Goal: Information Seeking & Learning: Find specific page/section

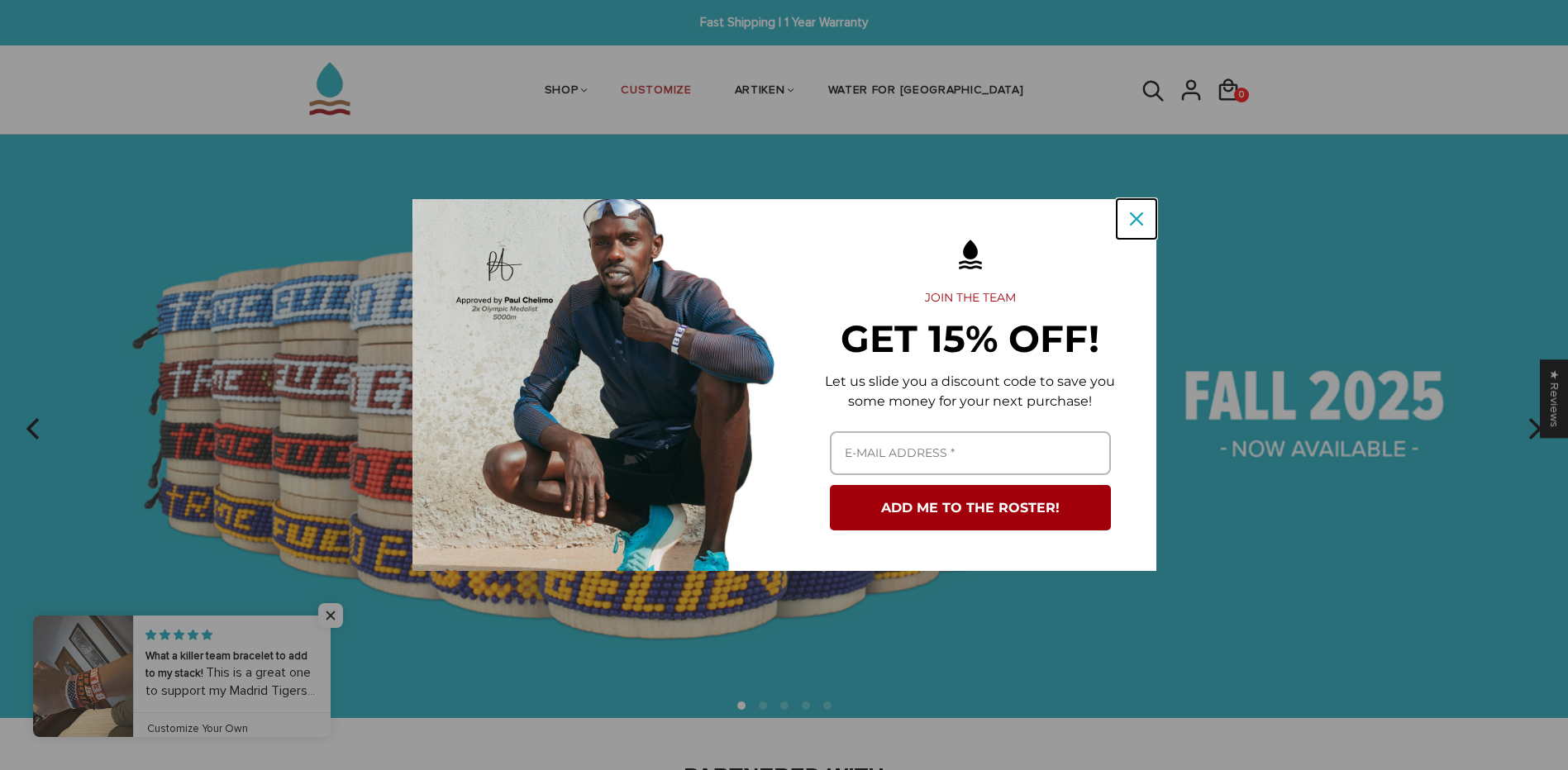
click at [1132, 214] on icon "close icon" at bounding box center [1136, 219] width 14 height 14
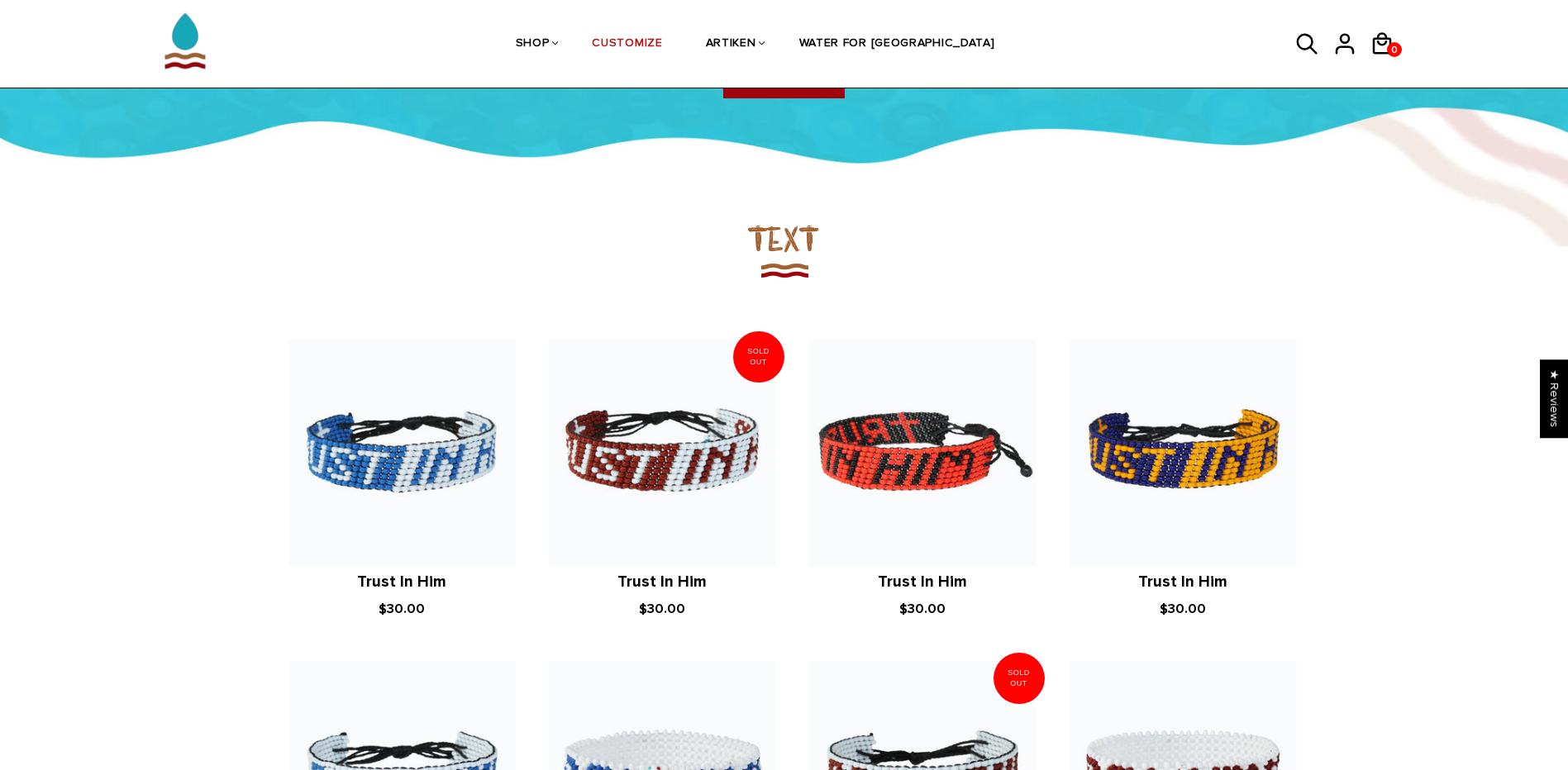
scroll to position [1377, 0]
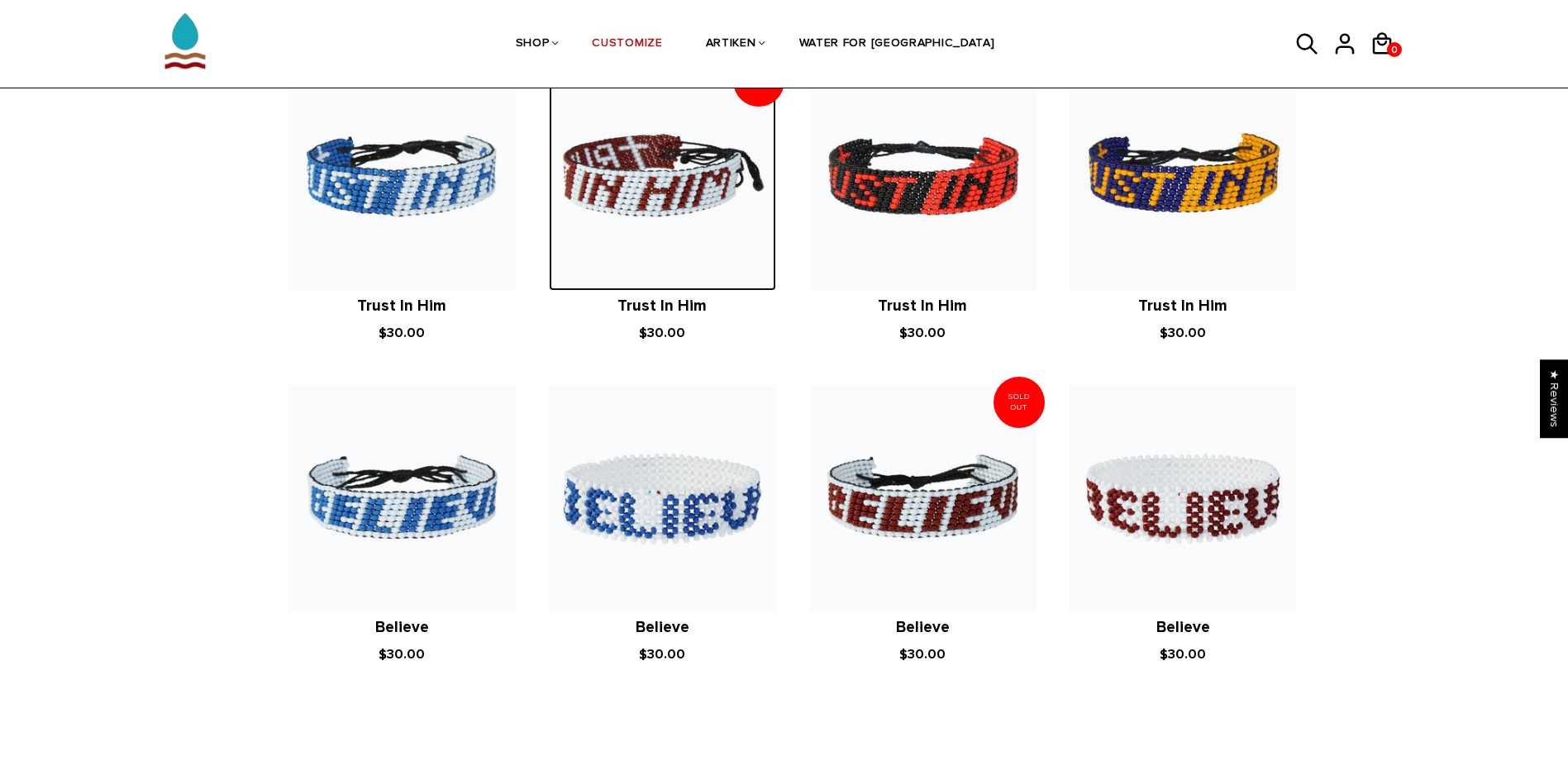
click at [613, 177] on img at bounding box center [662, 177] width 227 height 227
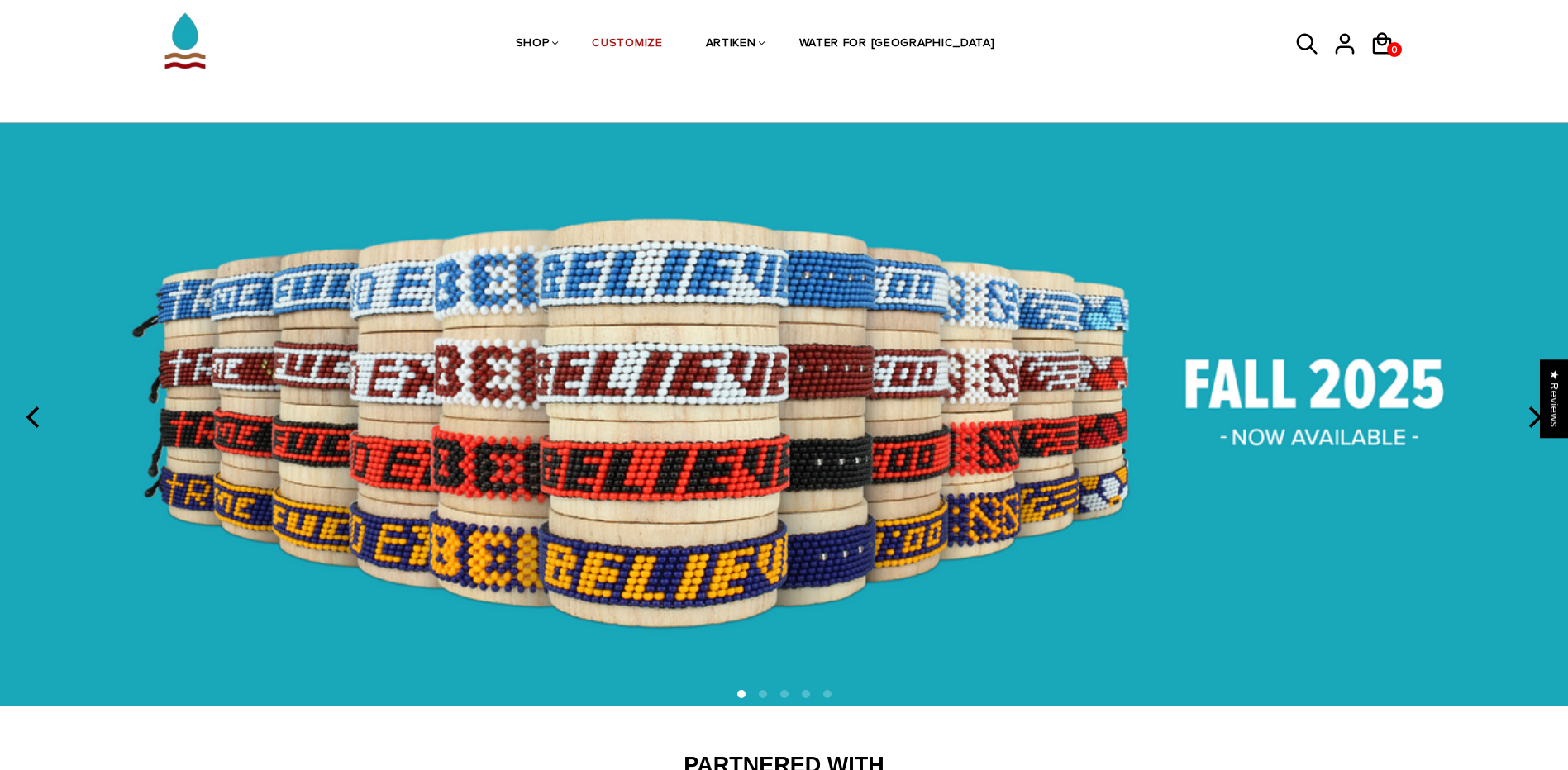
scroll to position [0, 0]
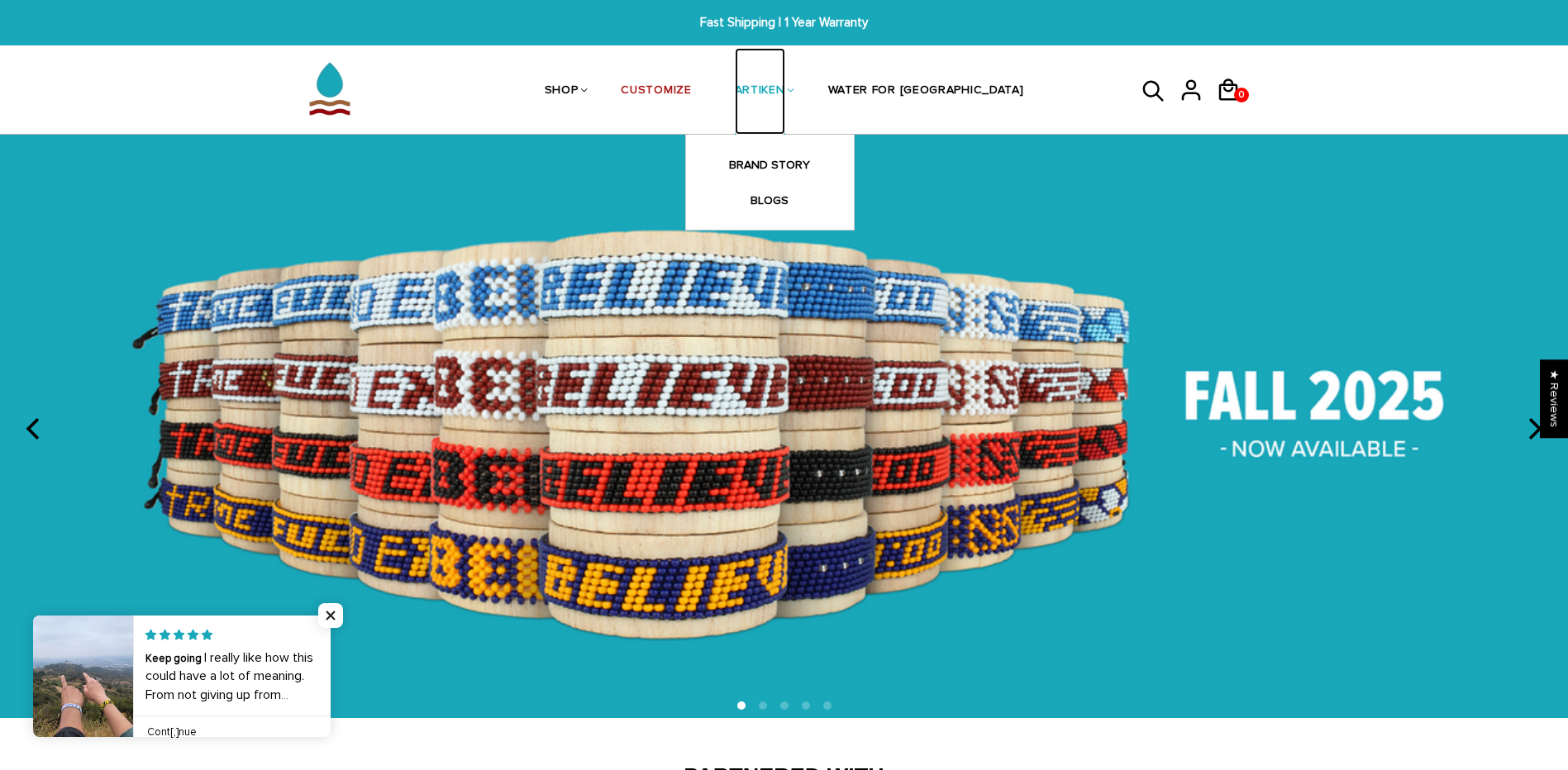
click at [785, 87] on link "ARTIKEN" at bounding box center [760, 92] width 50 height 88
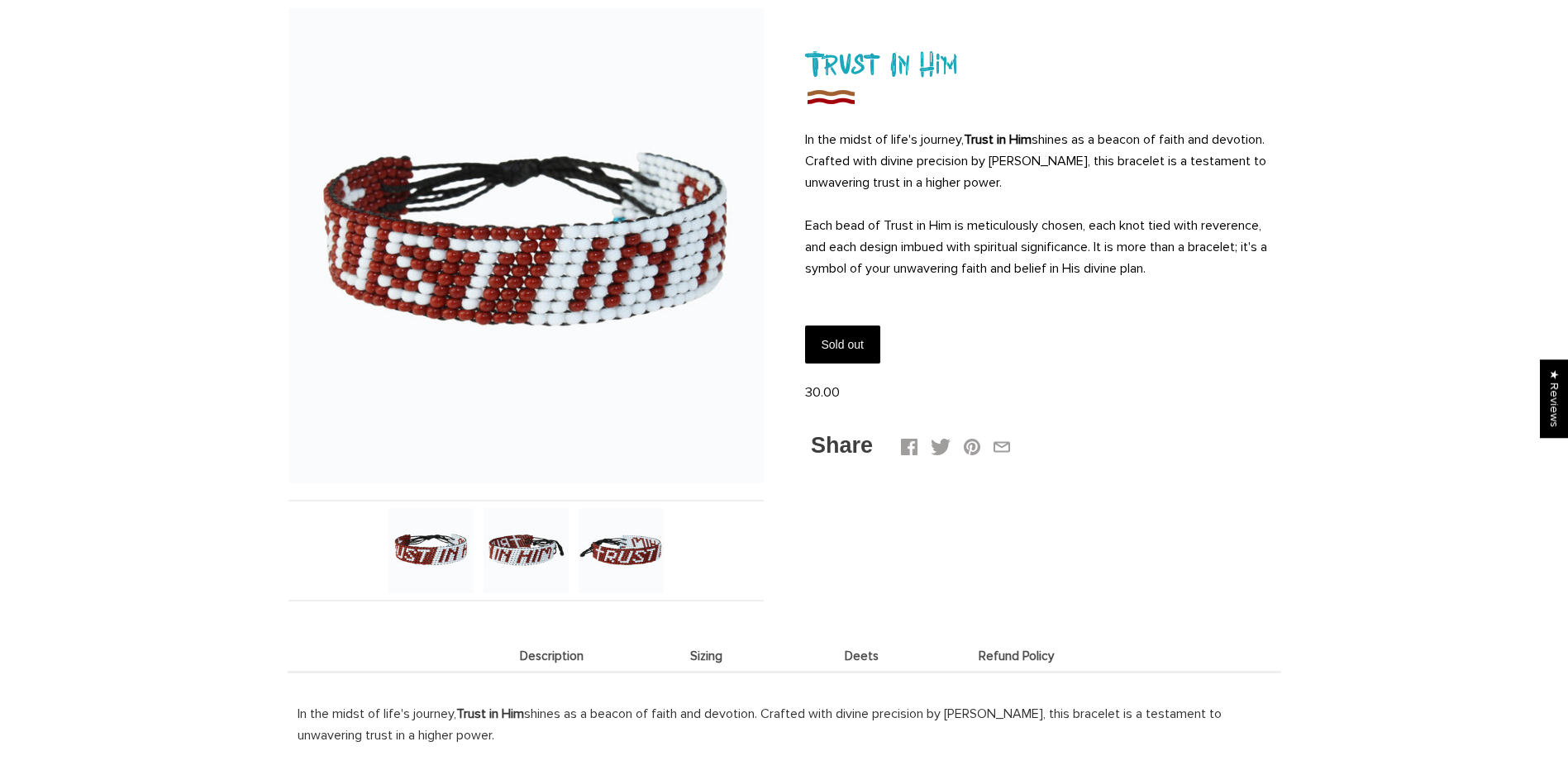
scroll to position [275, 0]
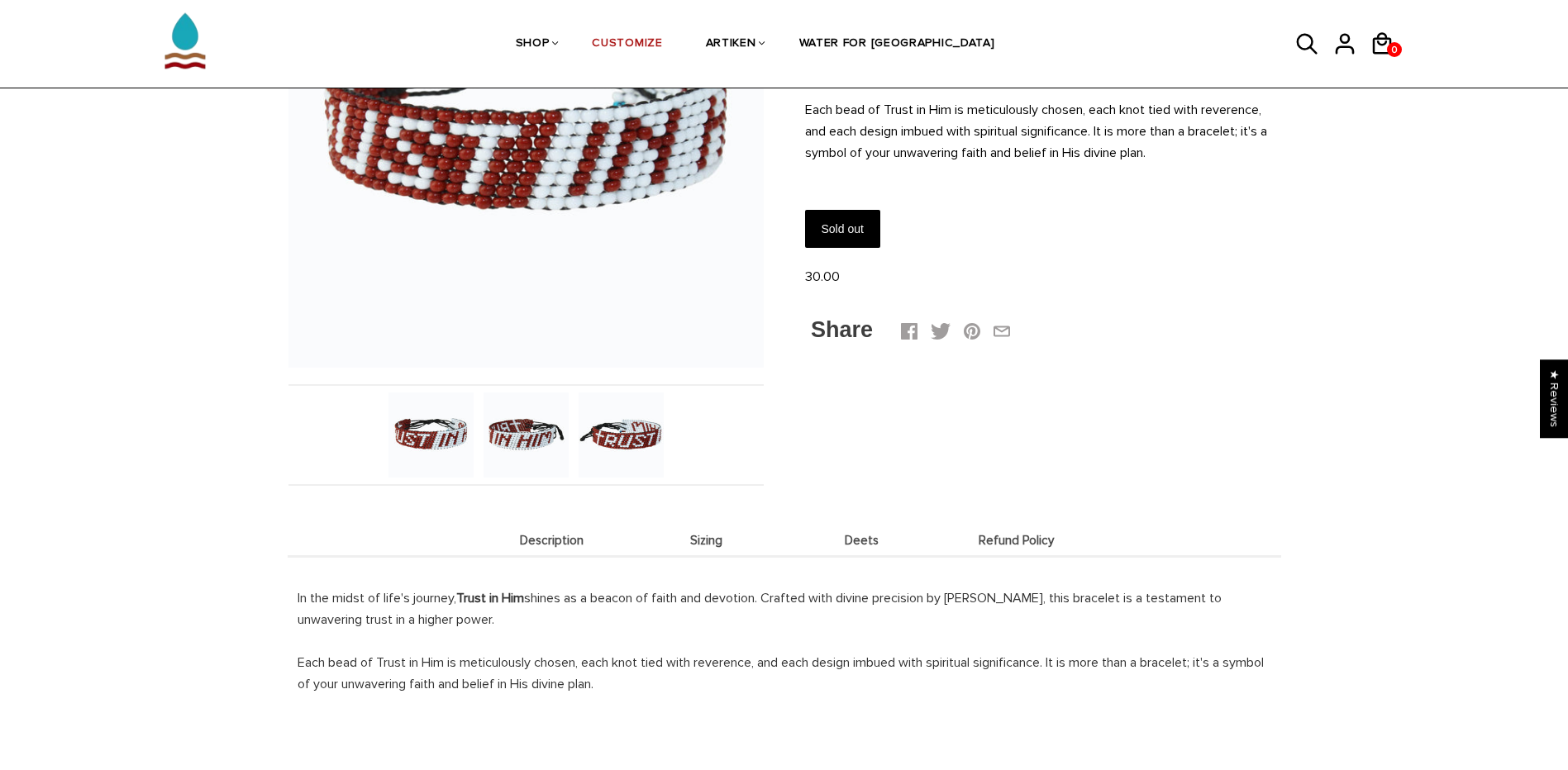
click at [615, 432] on img at bounding box center [621, 435] width 85 height 85
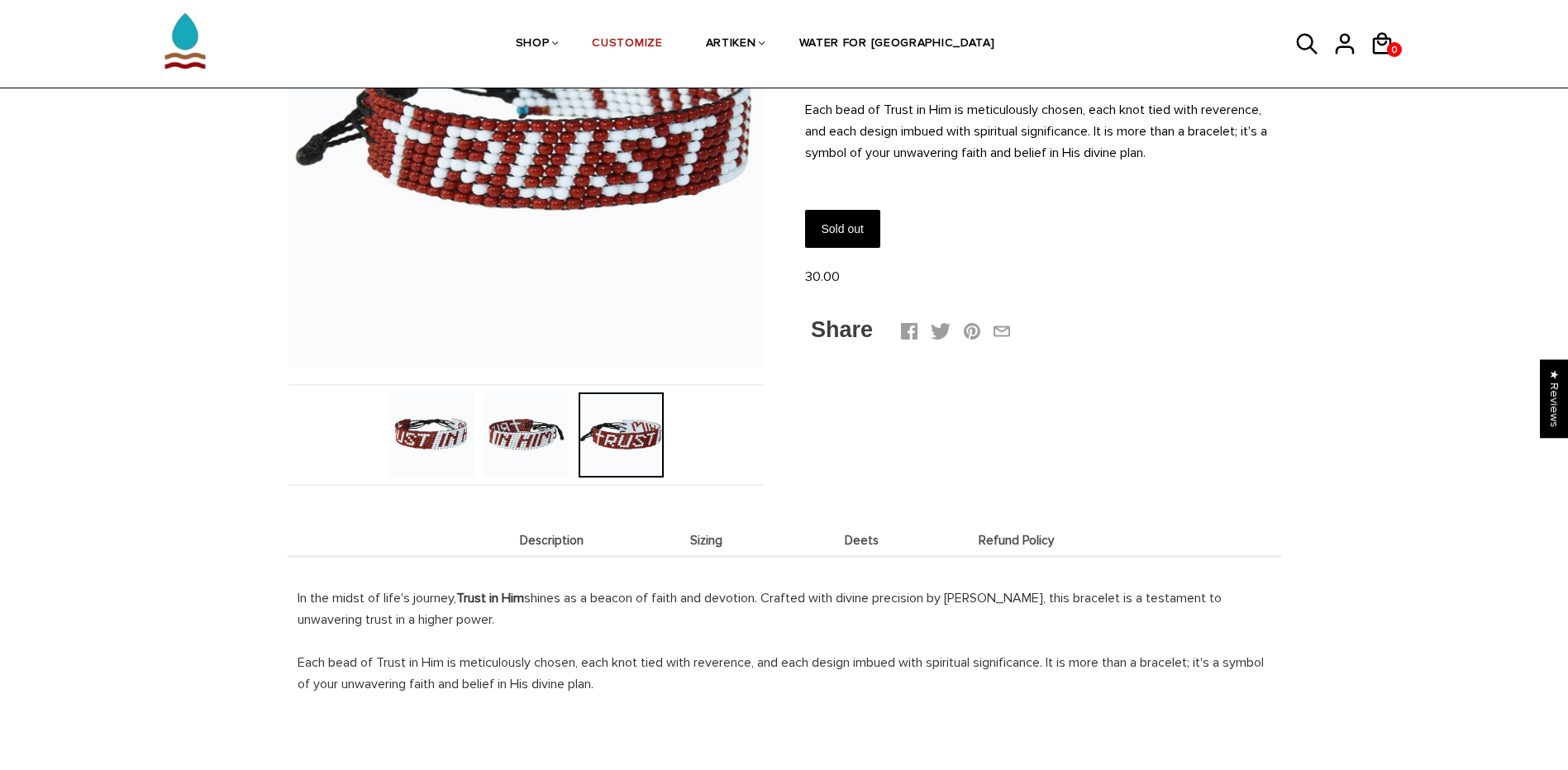
scroll to position [0, 0]
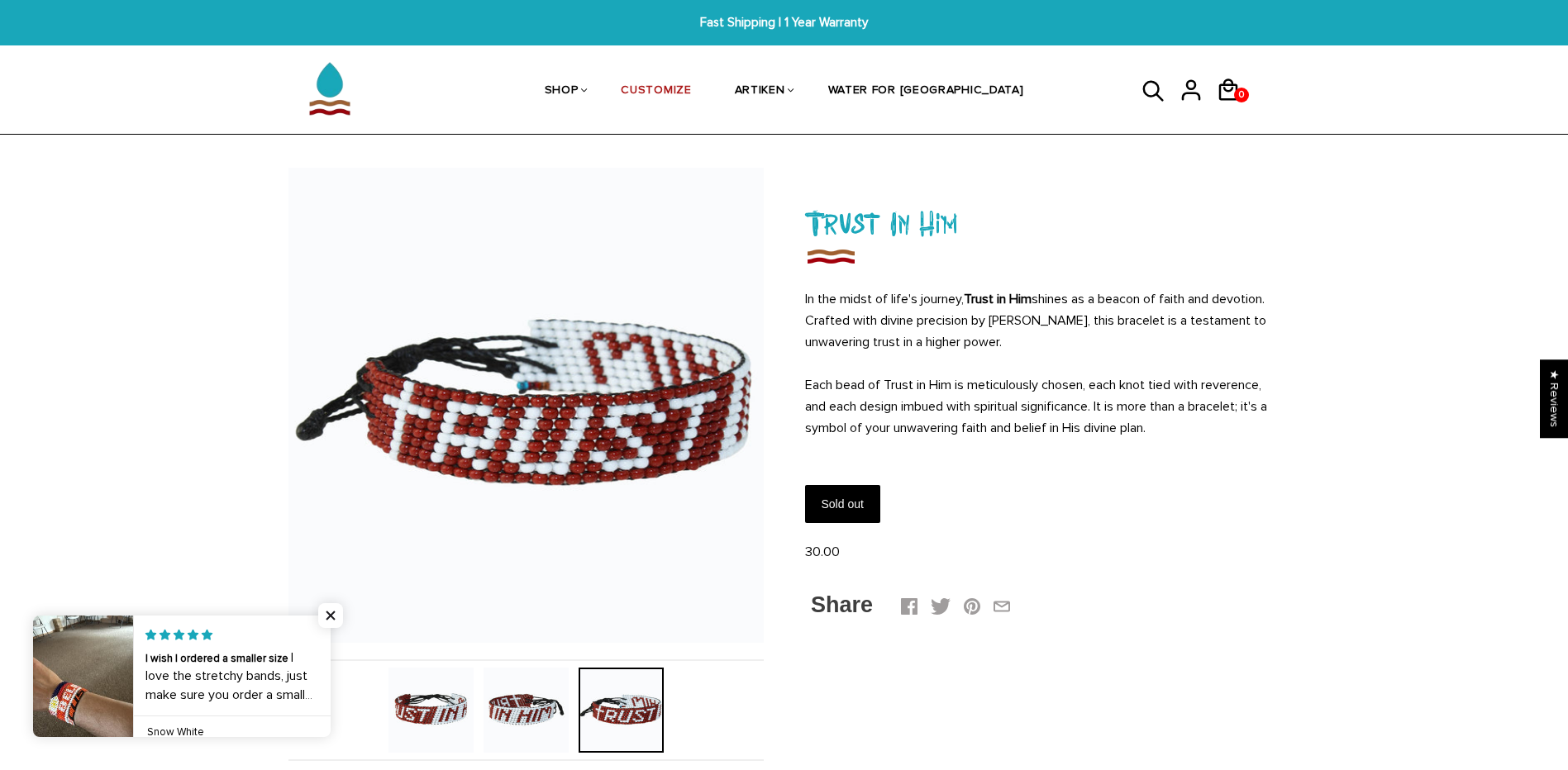
click at [522, 711] on img at bounding box center [527, 710] width 85 height 85
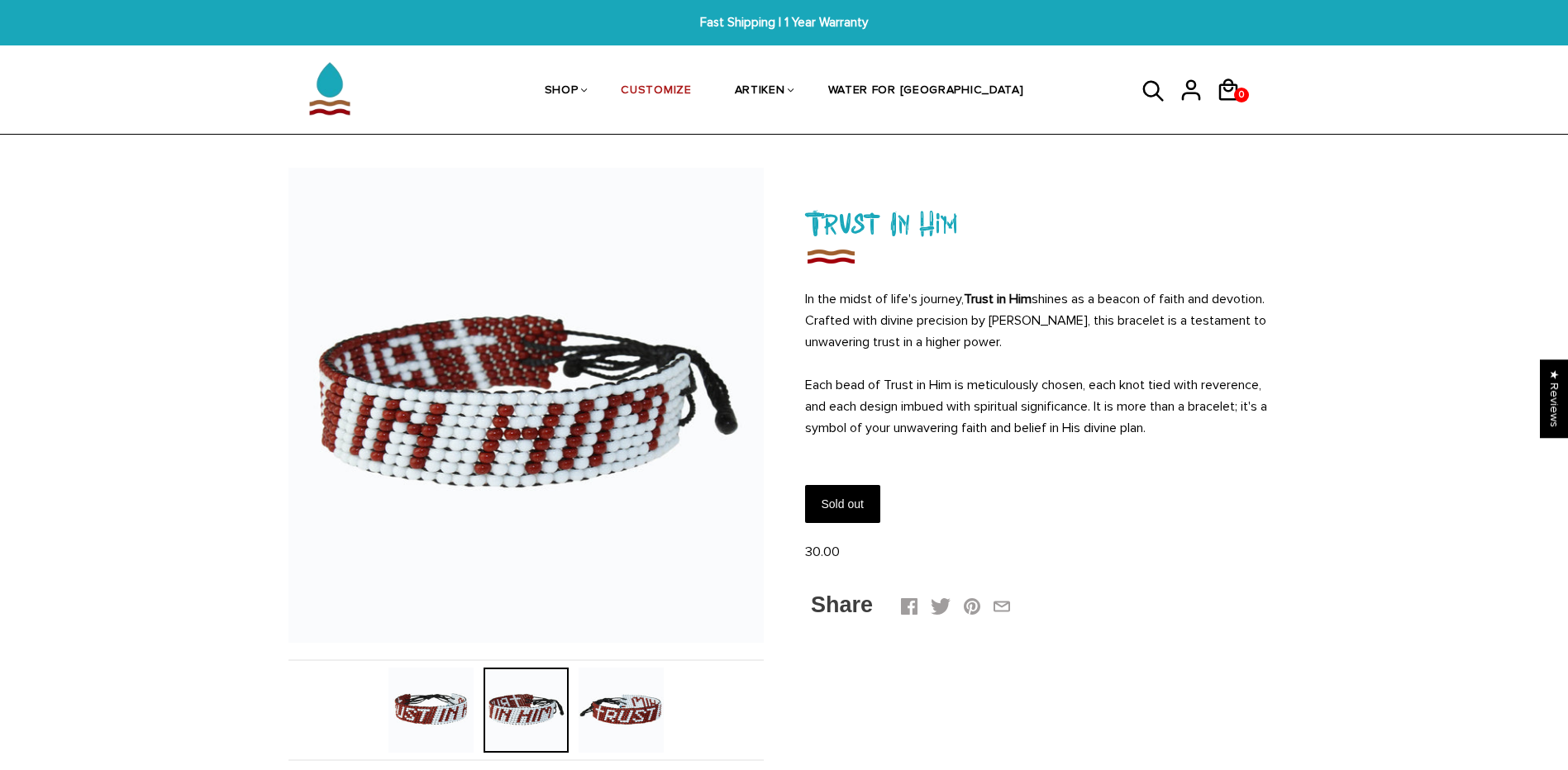
click at [411, 710] on img at bounding box center [431, 710] width 85 height 85
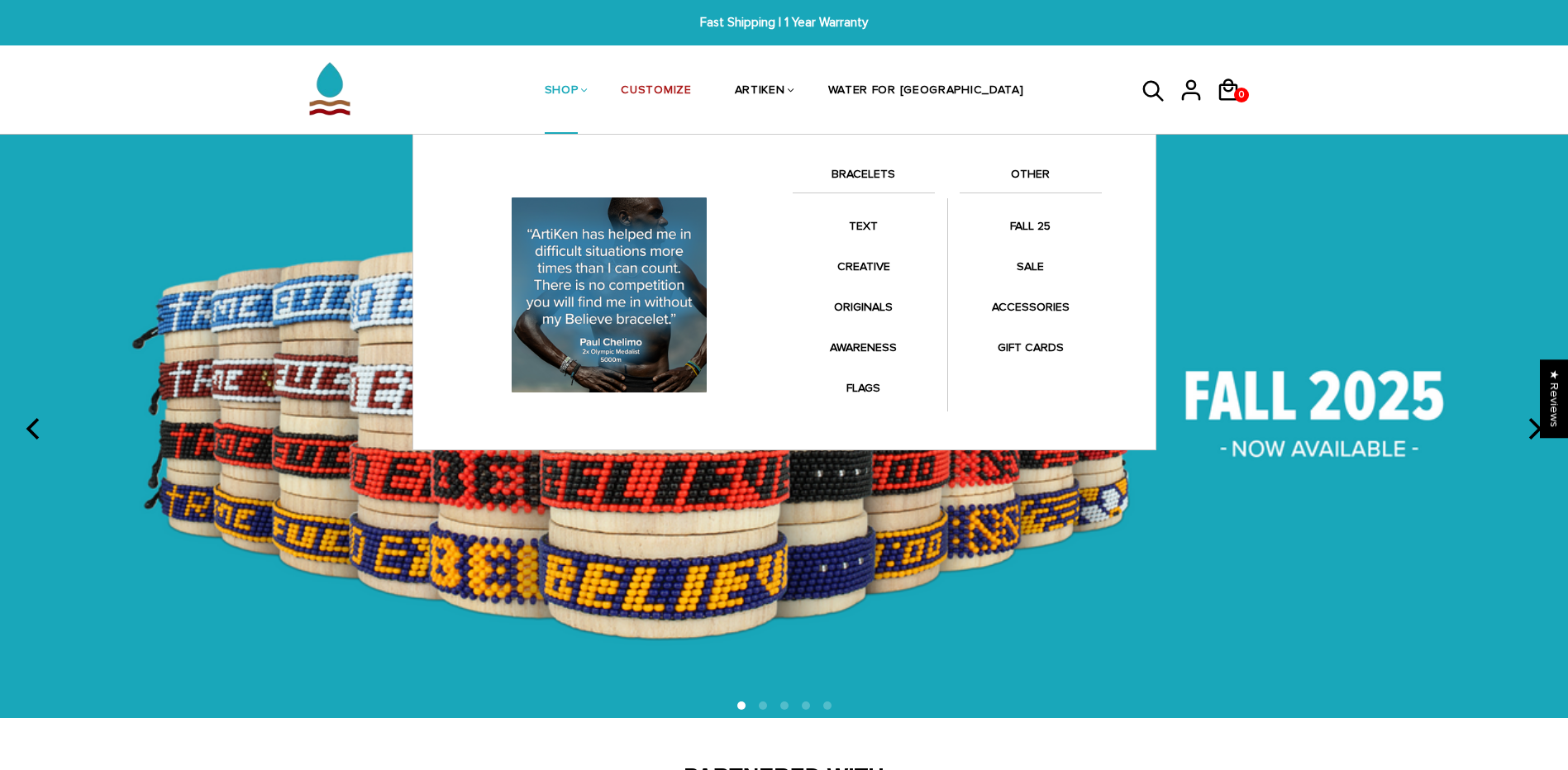
click at [579, 91] on link "SHOP" at bounding box center [561, 92] width 34 height 88
click at [579, 83] on link "SHOP" at bounding box center [561, 92] width 34 height 88
click at [860, 170] on link "BRACELETS" at bounding box center [863, 178] width 142 height 28
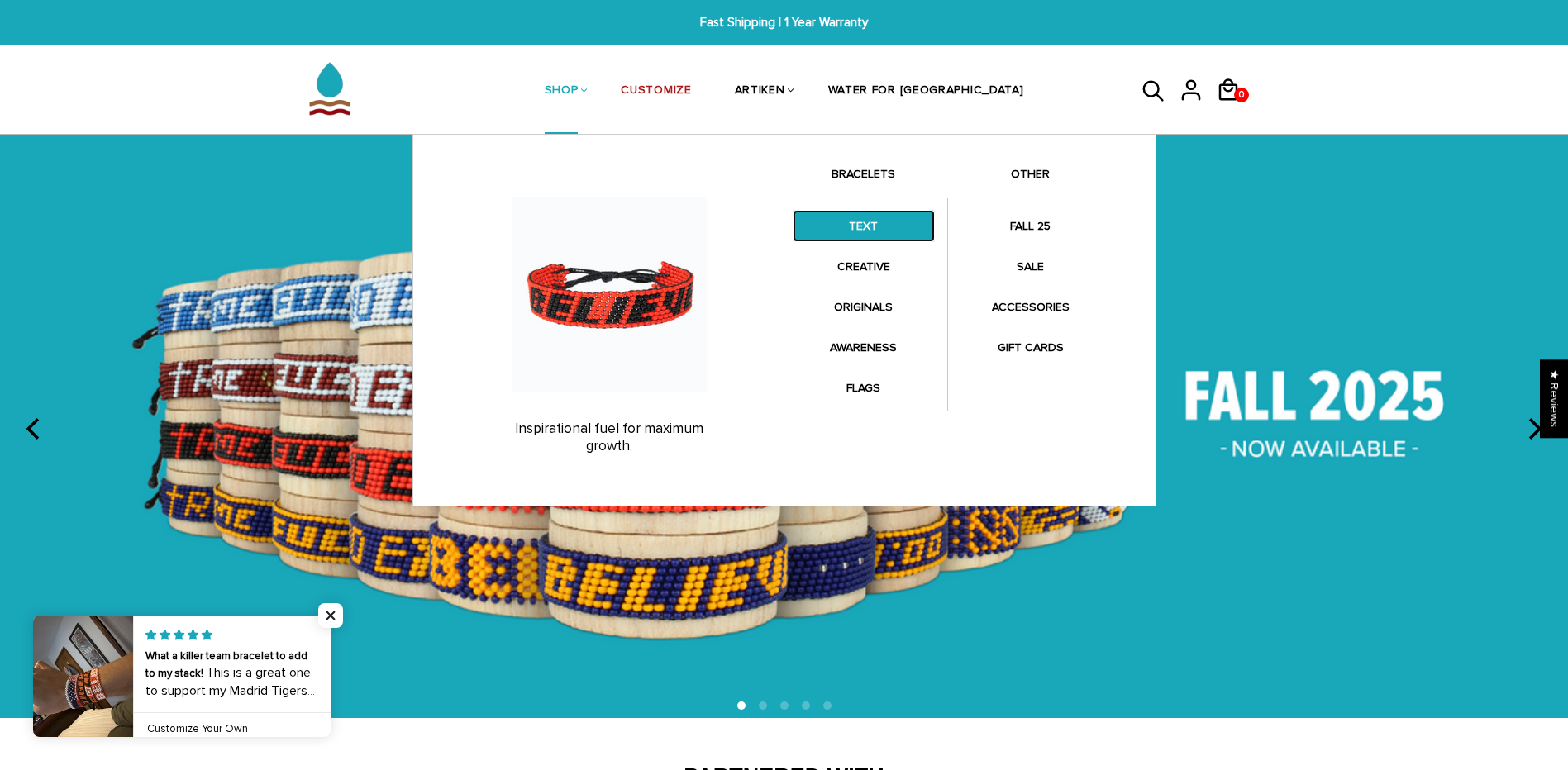
click at [863, 229] on link "TEXT" at bounding box center [863, 225] width 142 height 32
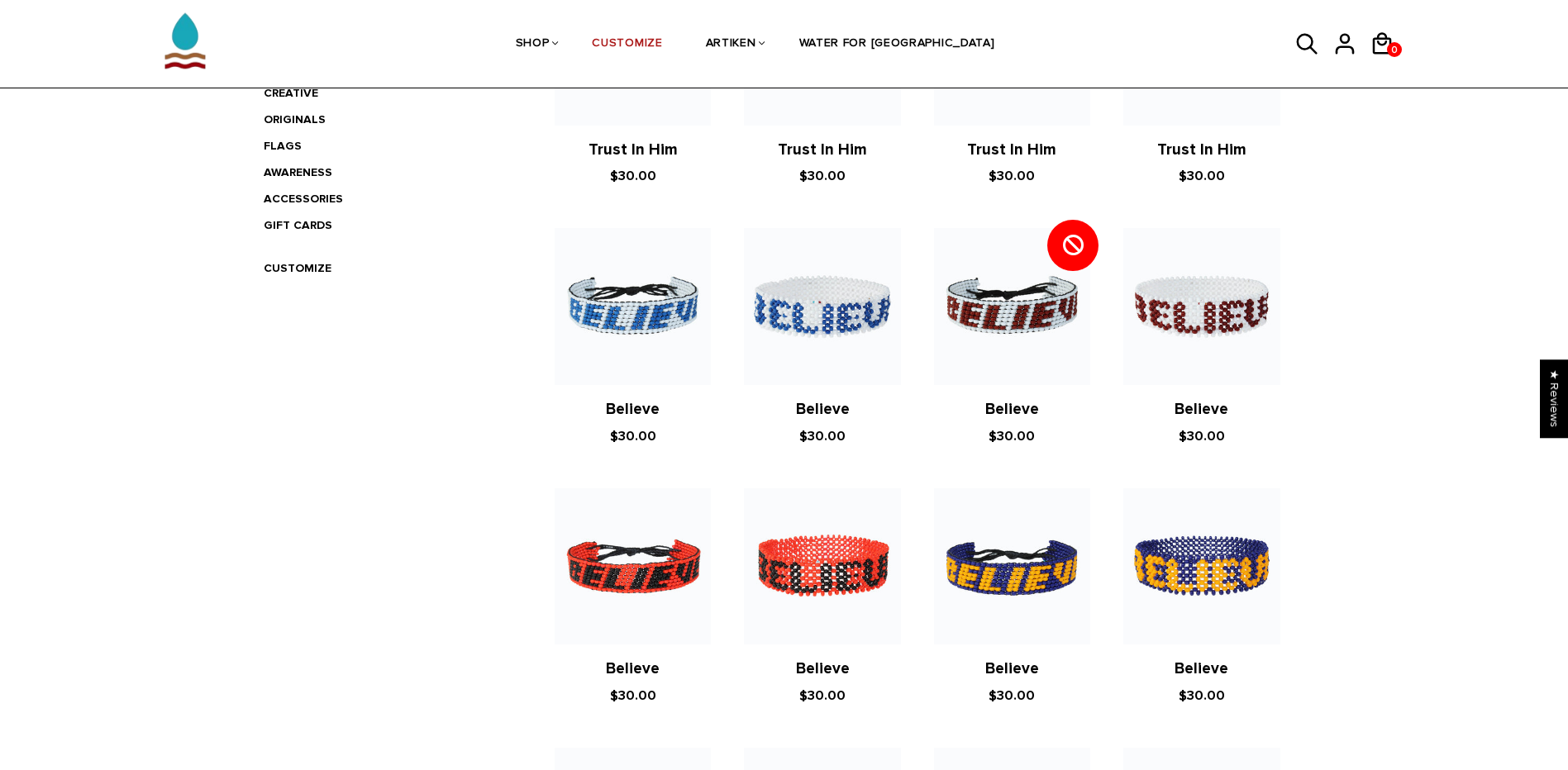
scroll to position [371, 0]
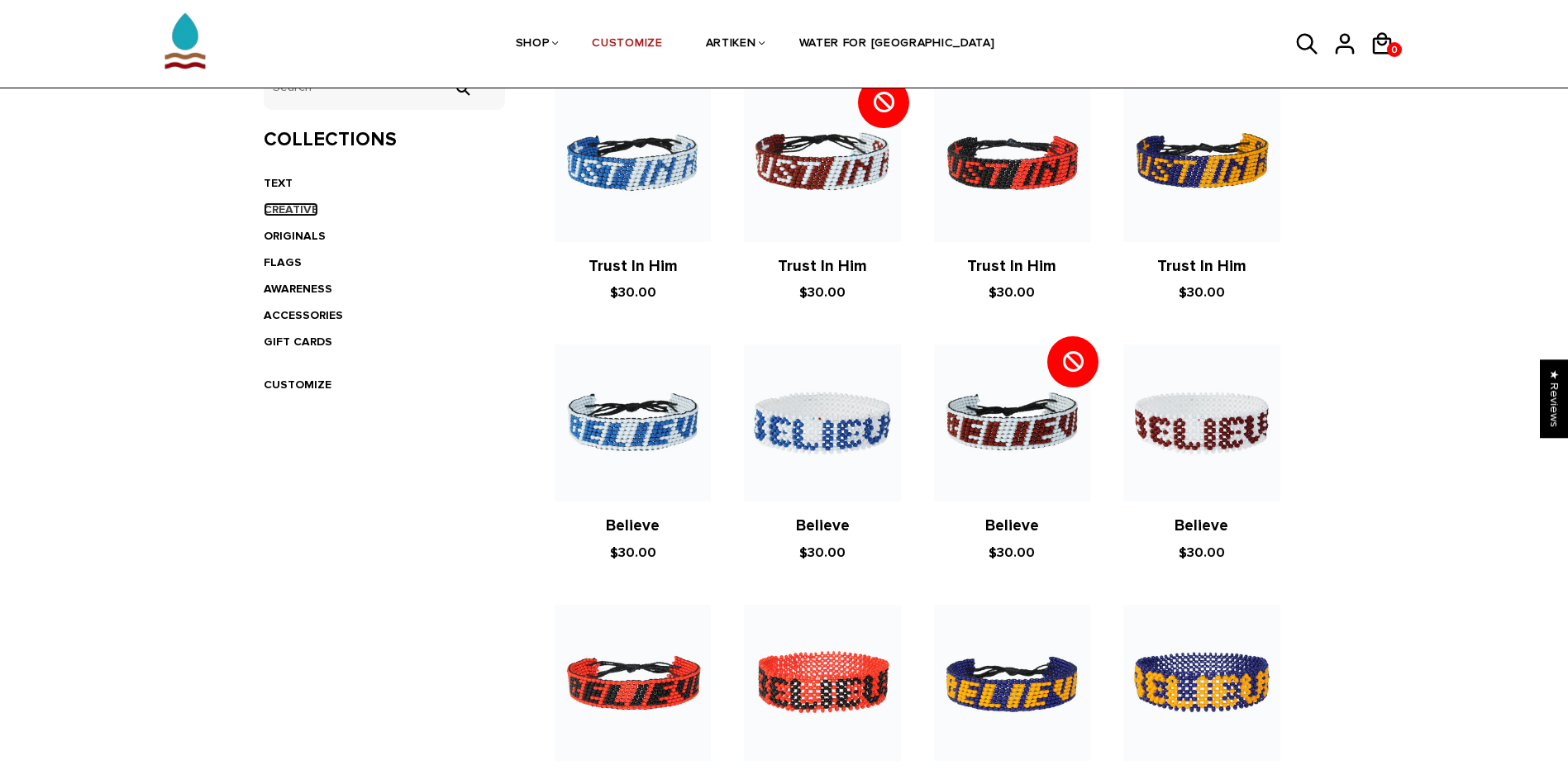
click at [289, 208] on link "CREATIVE" at bounding box center [290, 209] width 54 height 15
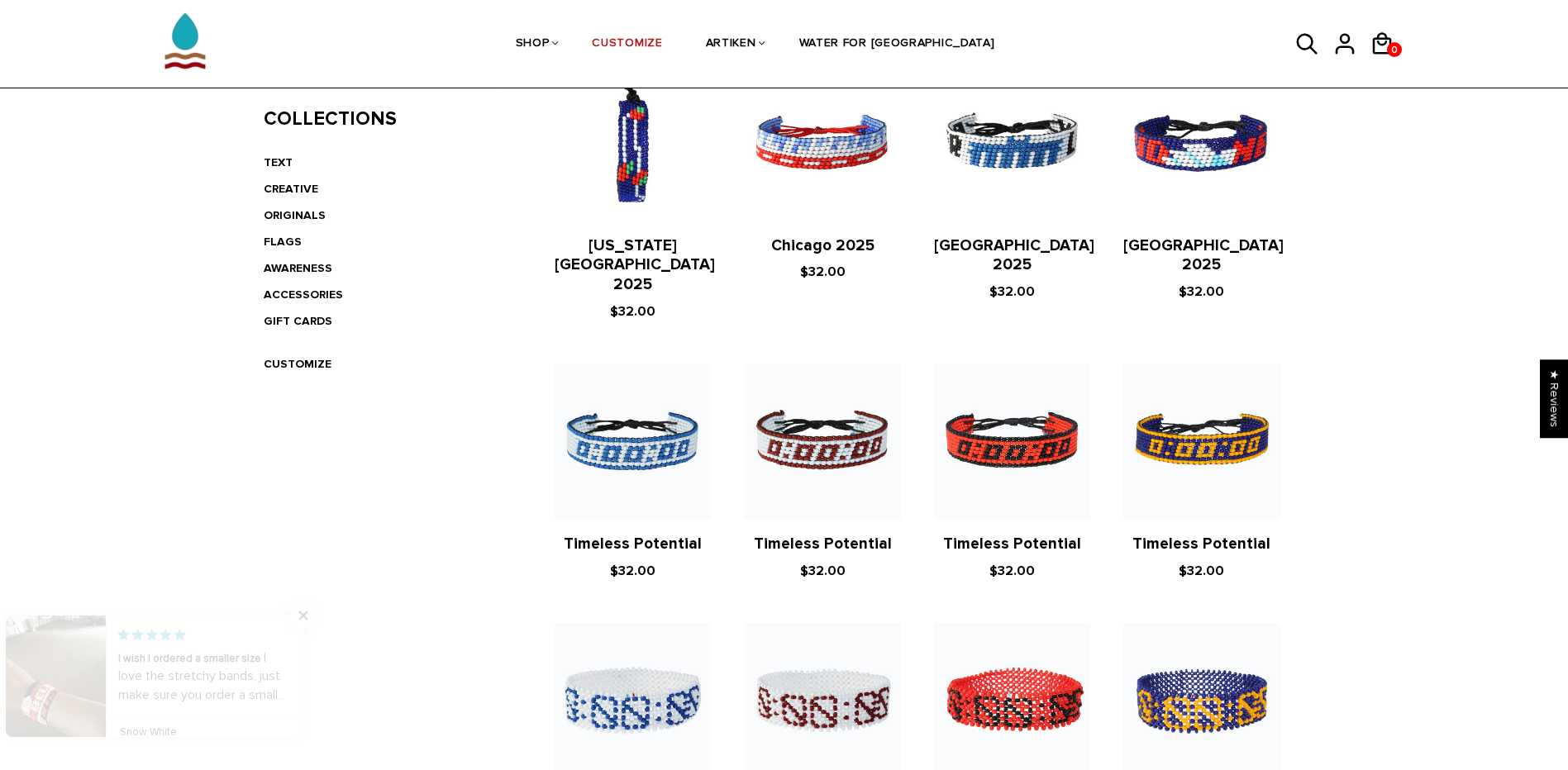
scroll to position [275, 0]
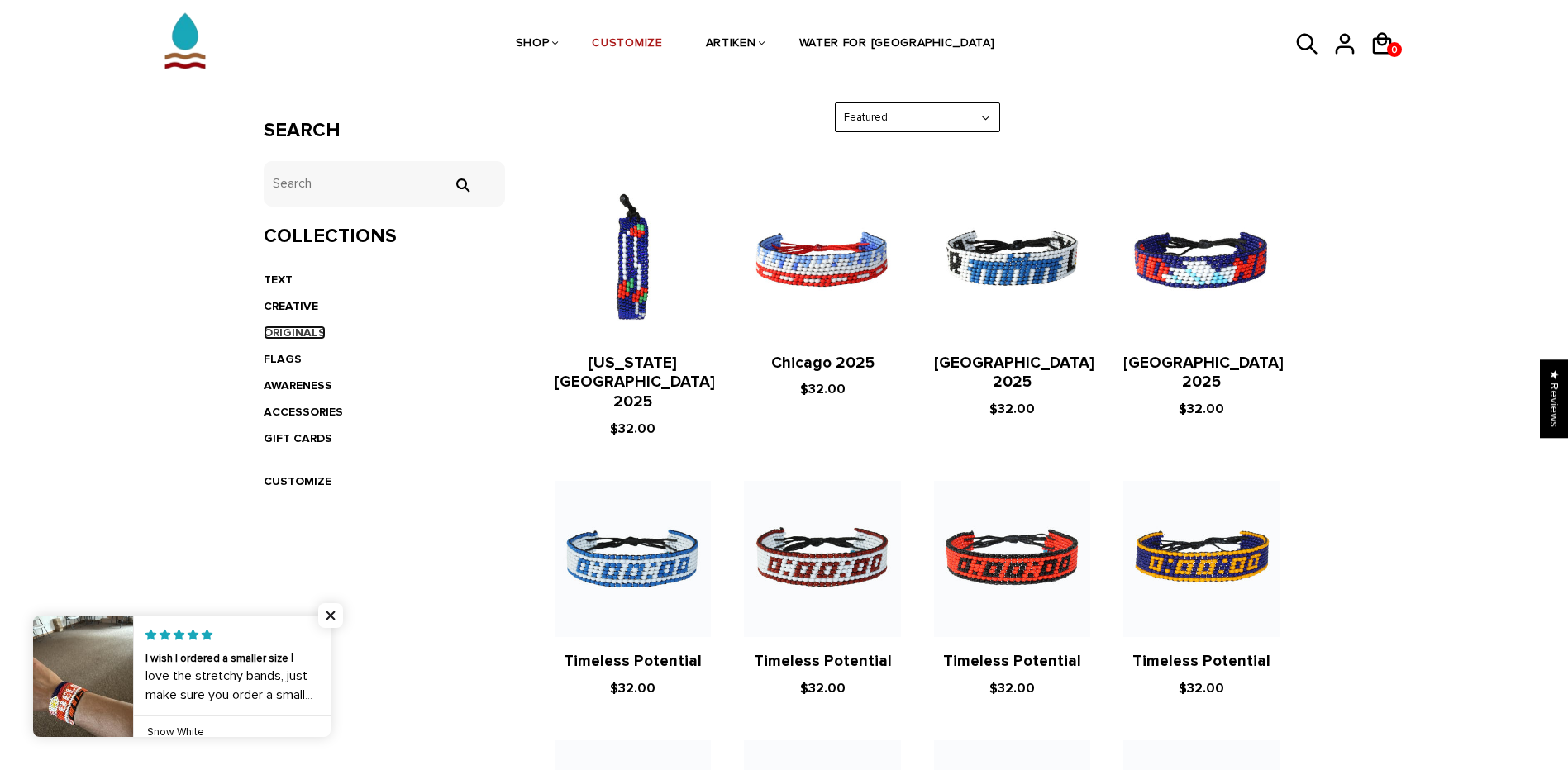
click at [286, 333] on link "ORIGINALS" at bounding box center [294, 332] width 62 height 15
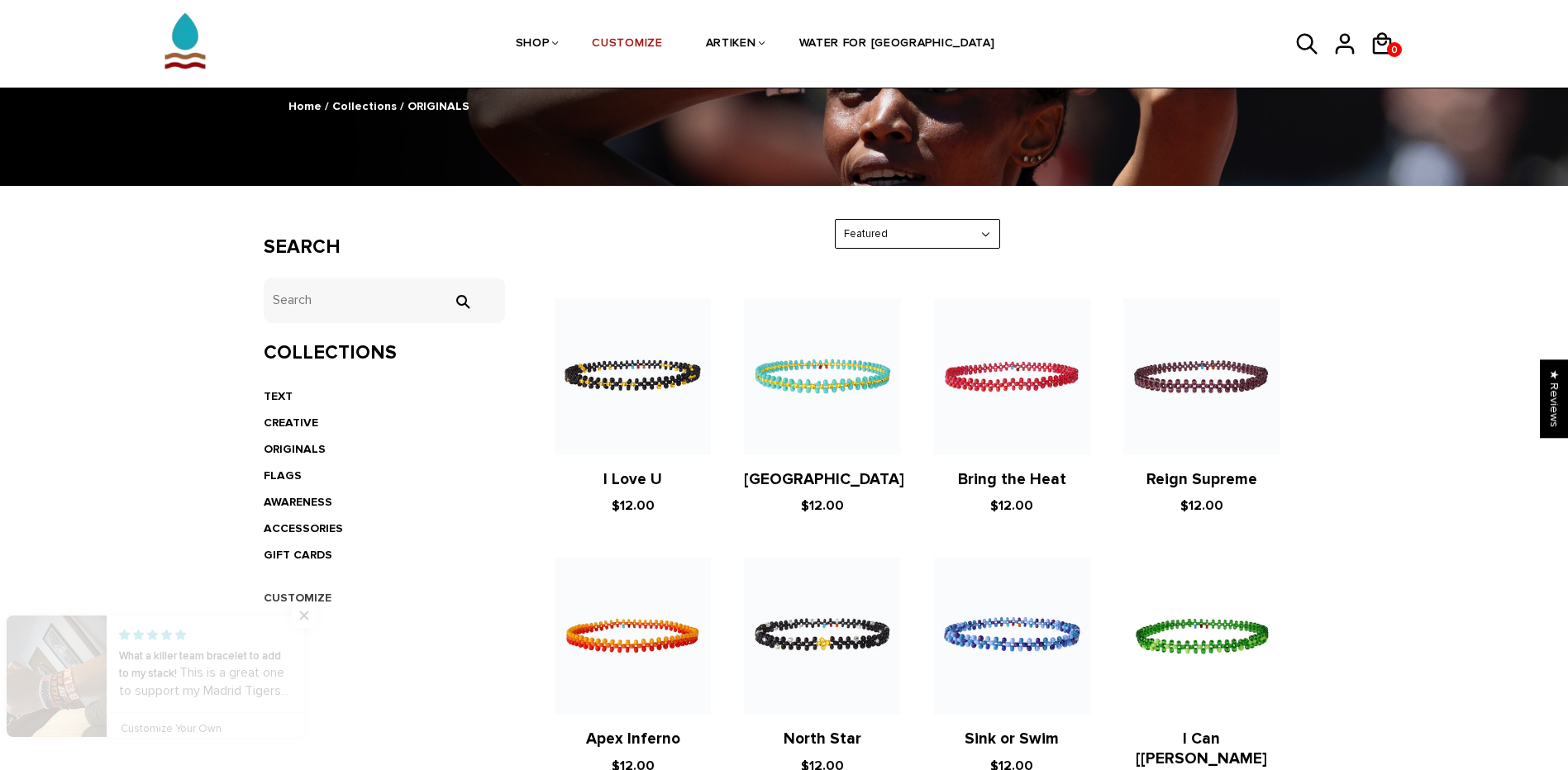
scroll to position [275, 0]
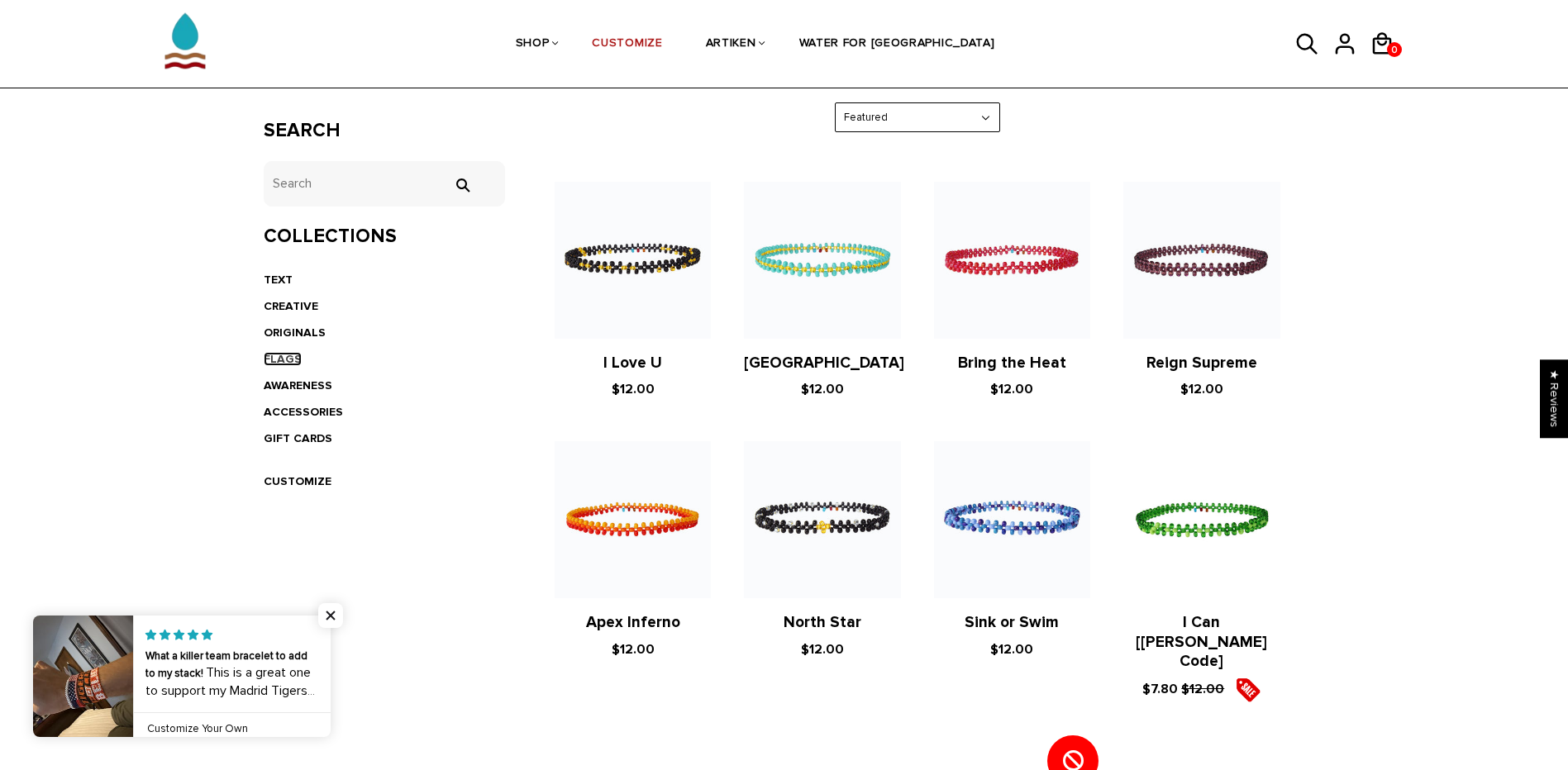
click at [288, 363] on link "FLAGS" at bounding box center [282, 359] width 38 height 15
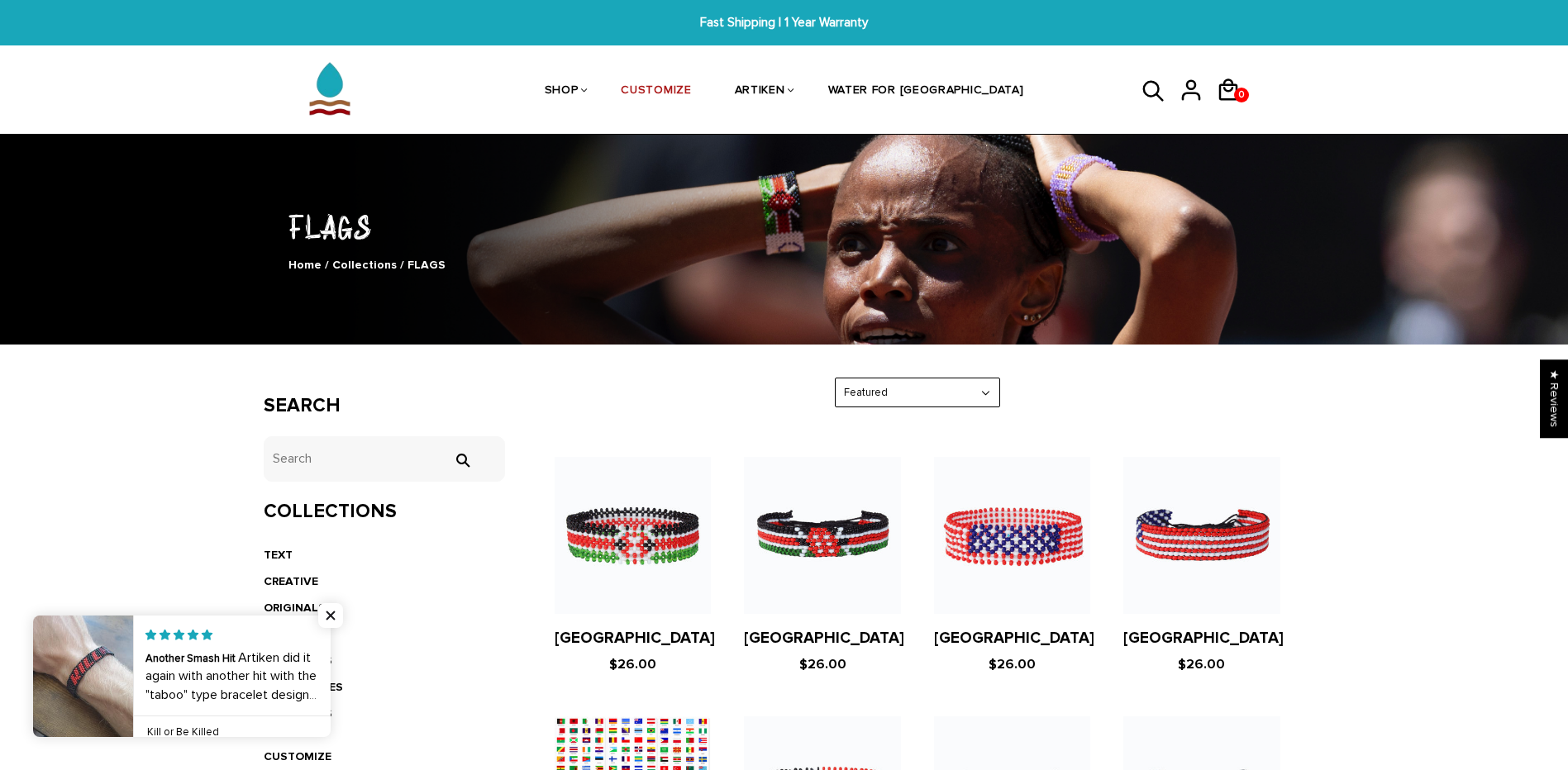
scroll to position [275, 0]
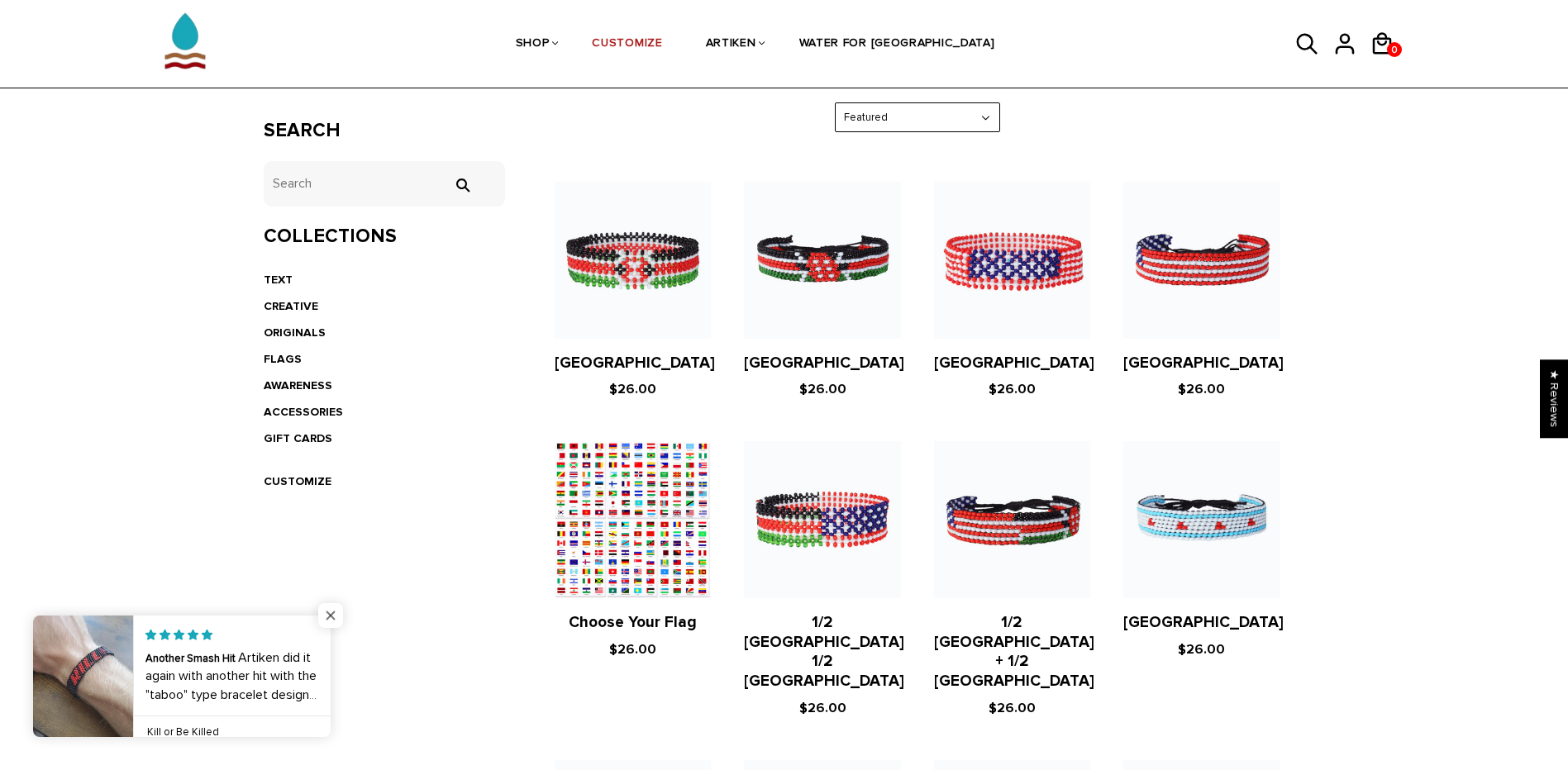
click at [325, 613] on span "Close popup widget" at bounding box center [331, 615] width 25 height 25
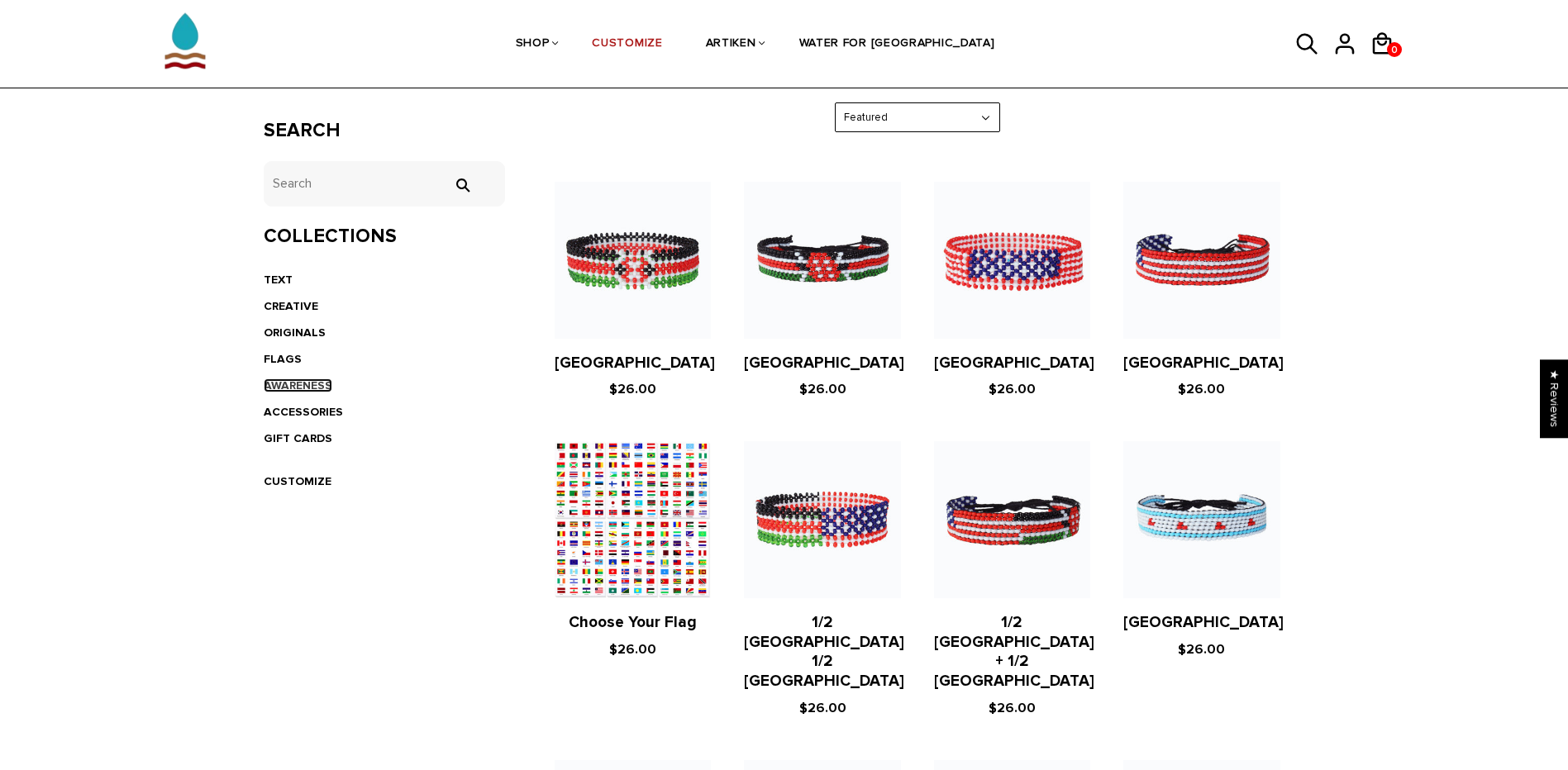
click at [306, 383] on link "AWARENESS" at bounding box center [297, 385] width 69 height 15
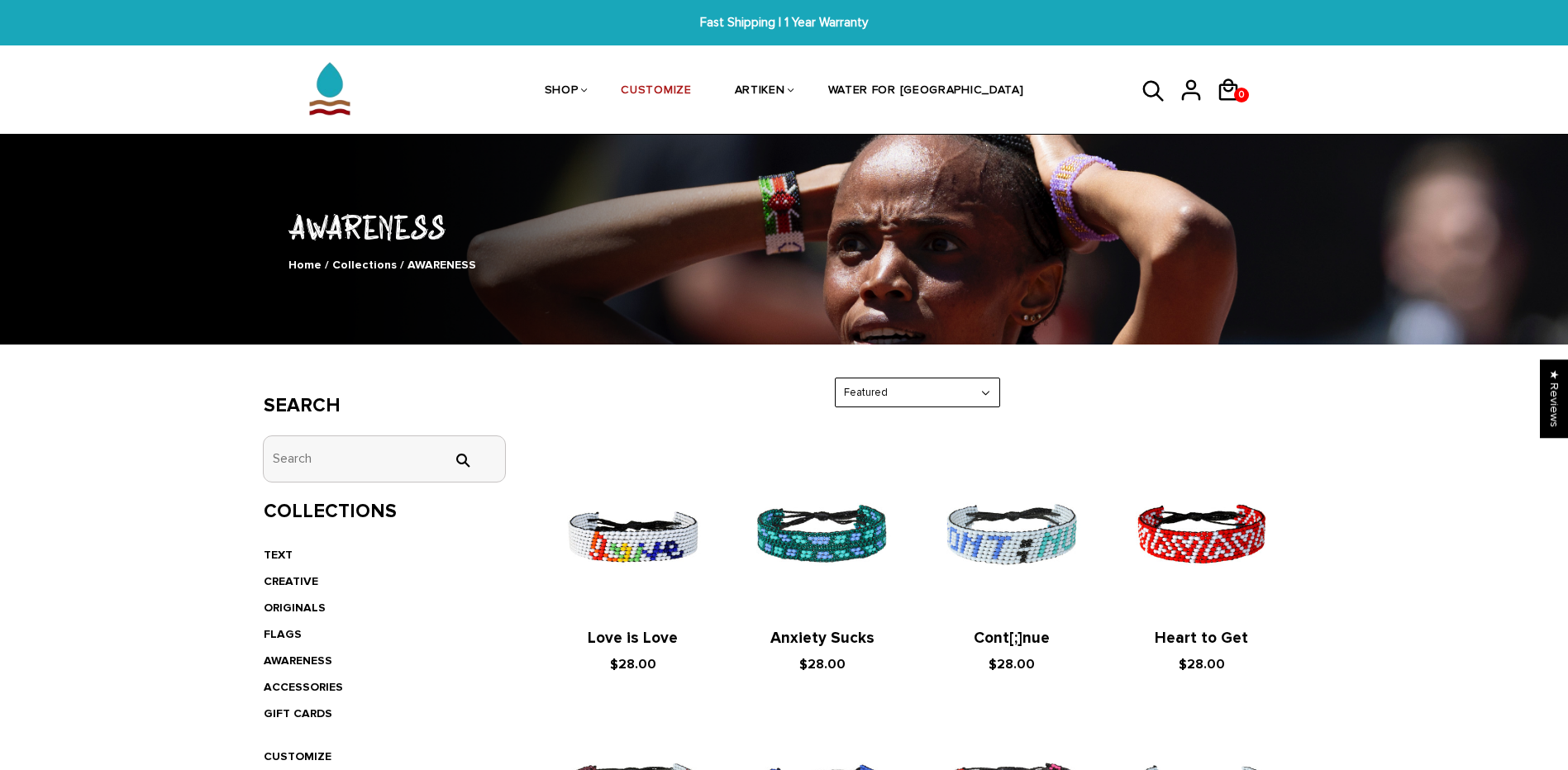
click at [354, 463] on input "tets" at bounding box center [384, 459] width 242 height 45
type input "green dream"
click at [445, 453] on input "" at bounding box center [462, 459] width 33 height 15
